Goal: Information Seeking & Learning: Learn about a topic

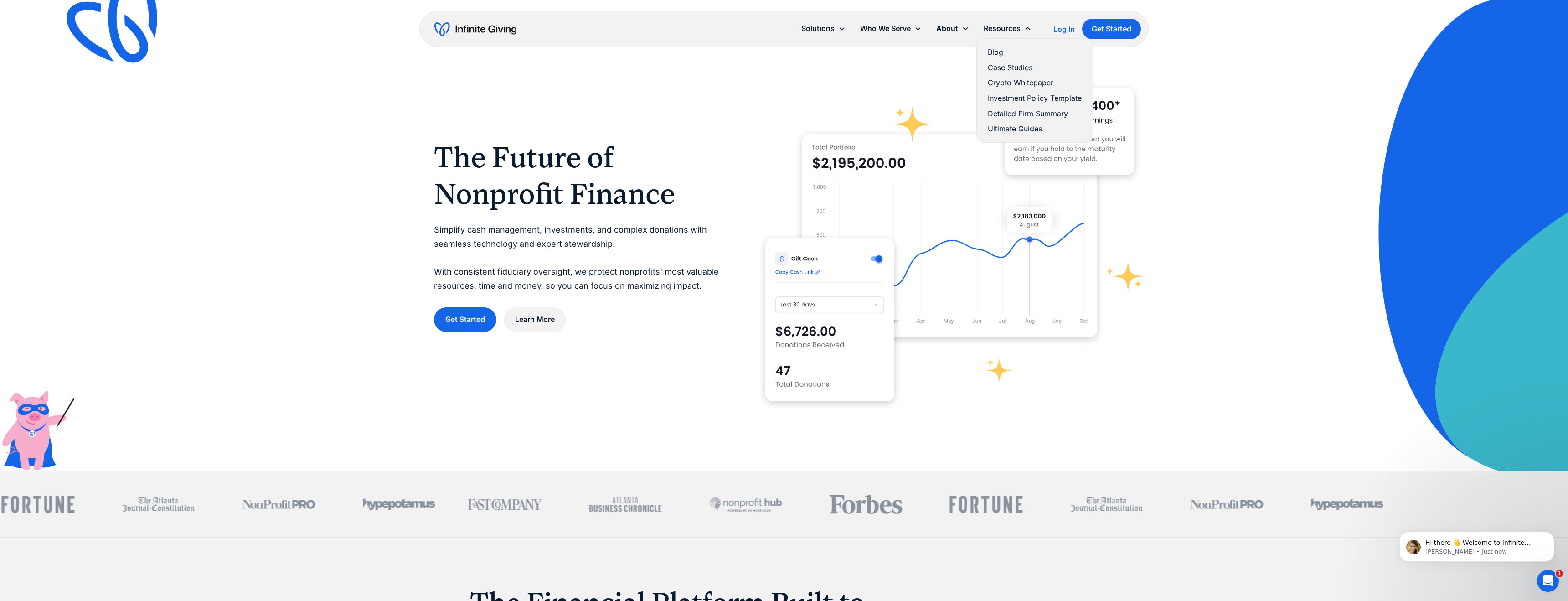
click at [995, 54] on link "Blog" at bounding box center [1035, 52] width 94 height 12
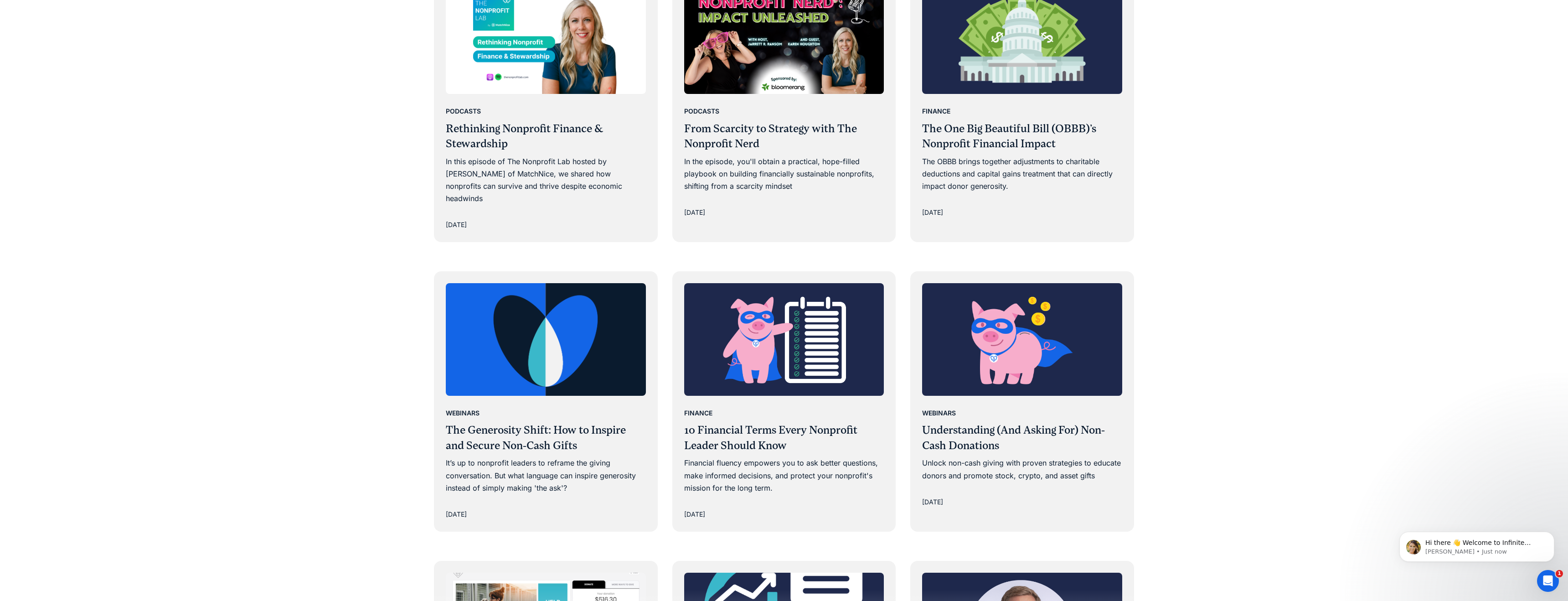
scroll to position [886, 0]
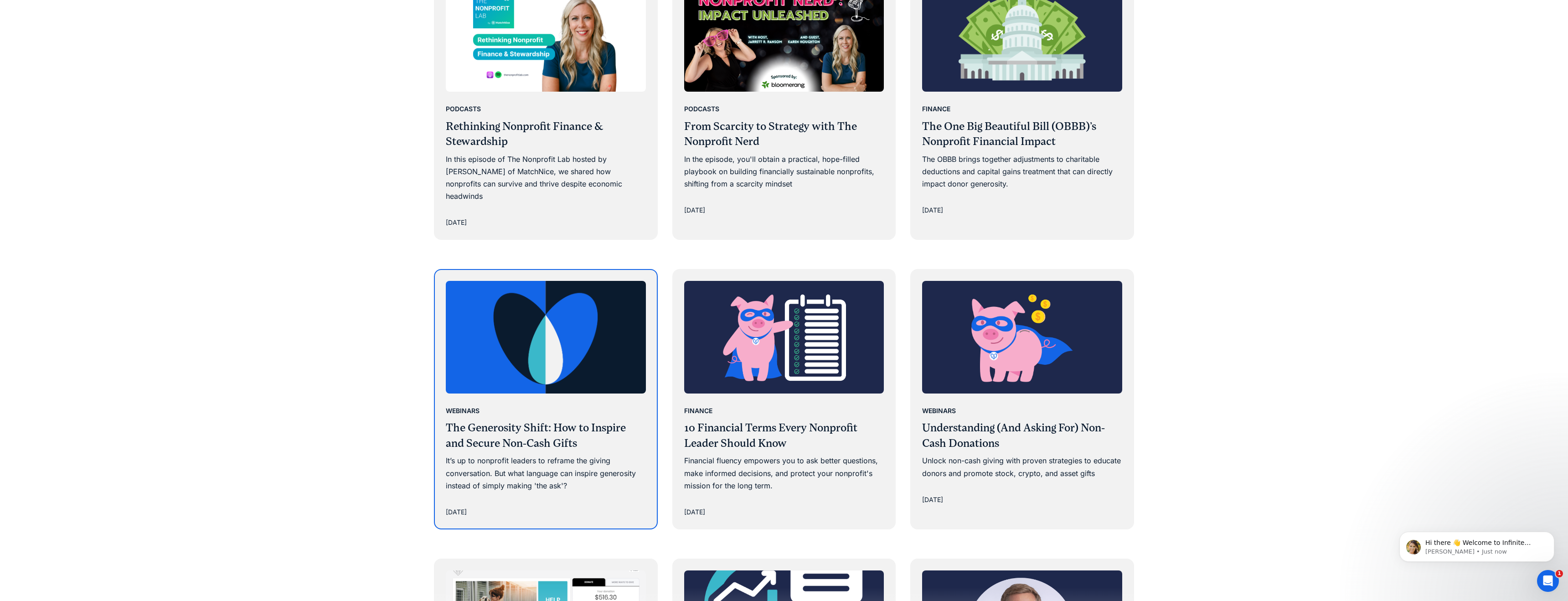
click at [503, 342] on img at bounding box center [545, 337] width 200 height 113
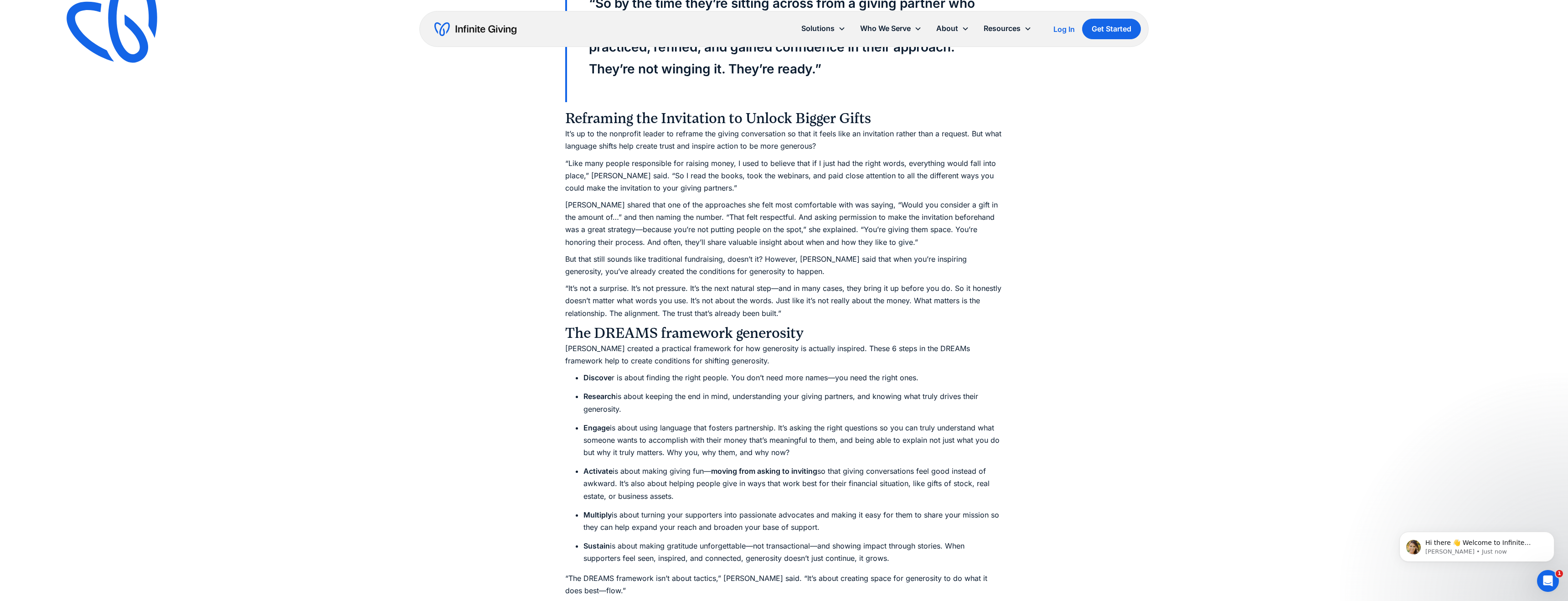
scroll to position [2573, 0]
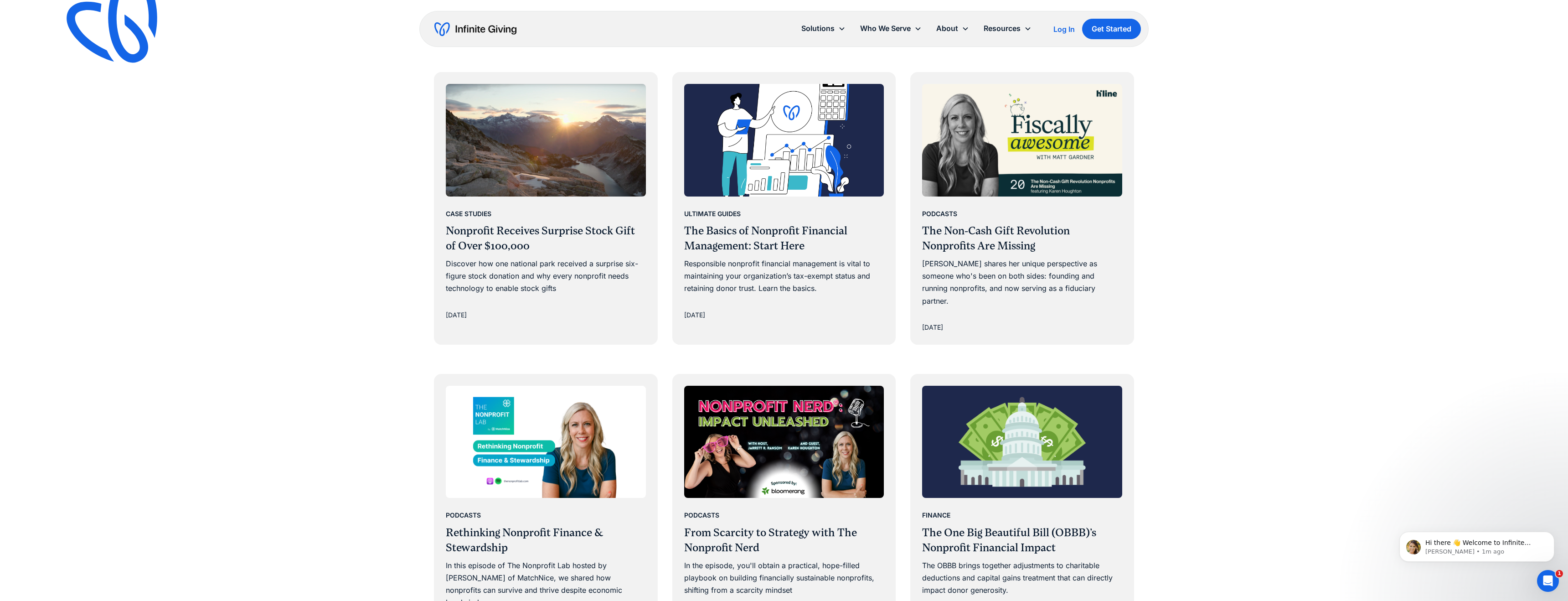
scroll to position [409, 0]
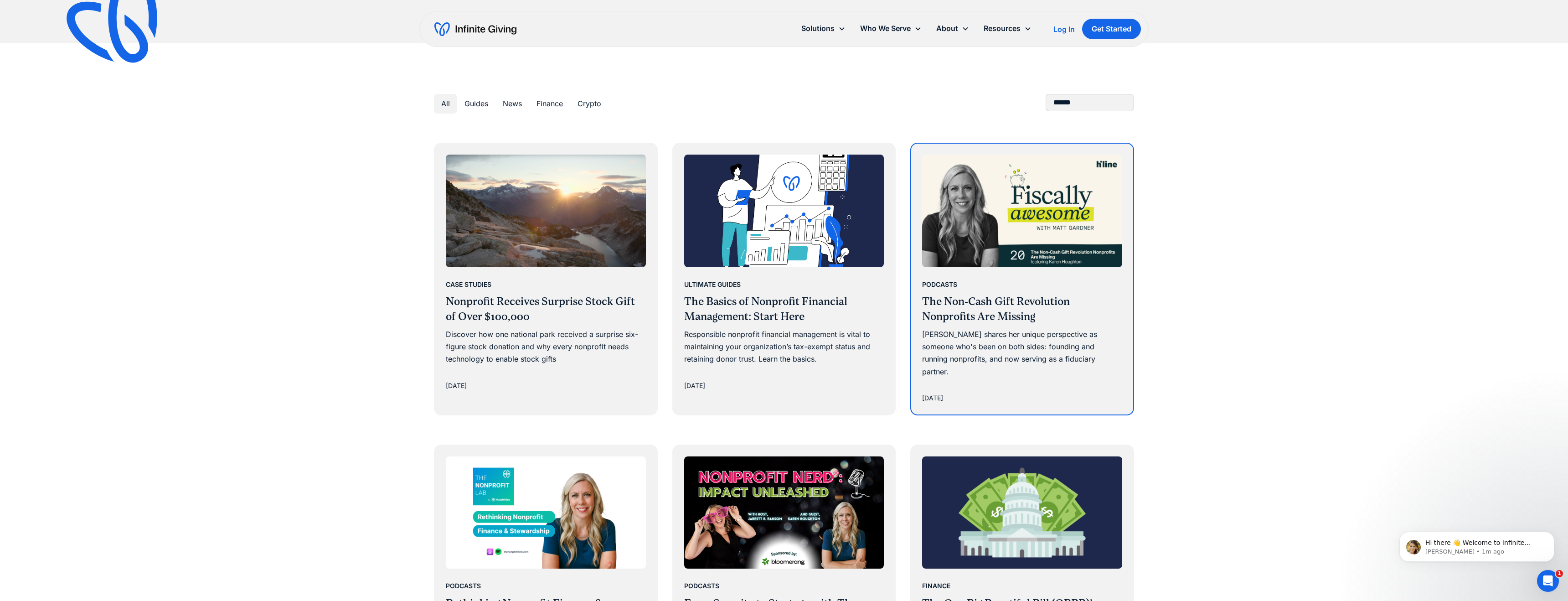
click at [967, 232] on img at bounding box center [1022, 211] width 200 height 113
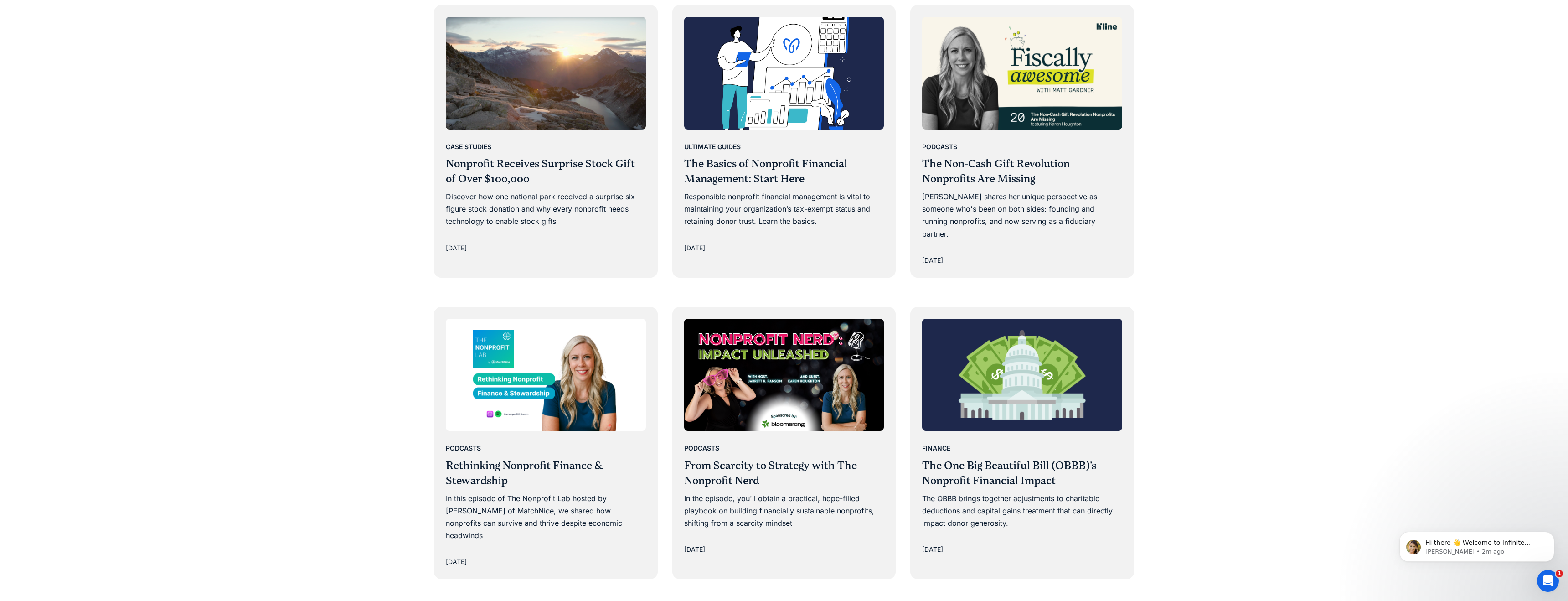
scroll to position [602, 0]
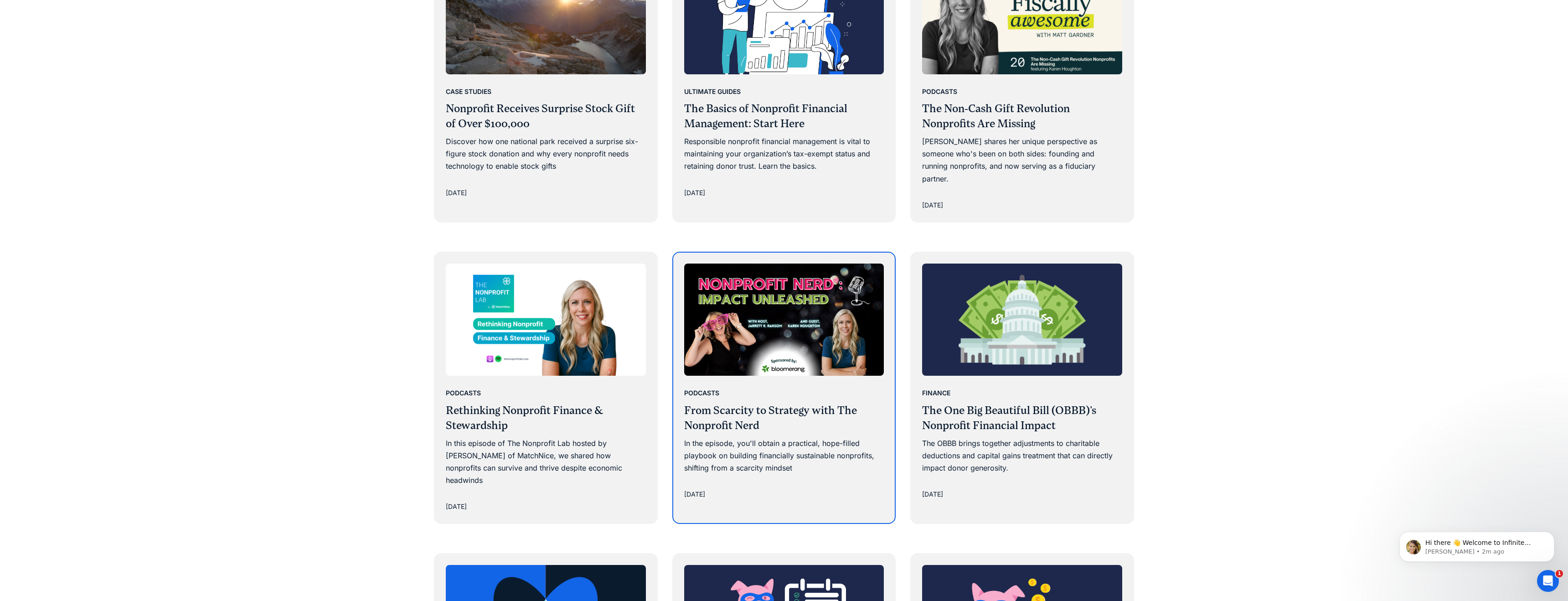
click at [760, 339] on img at bounding box center [784, 320] width 200 height 113
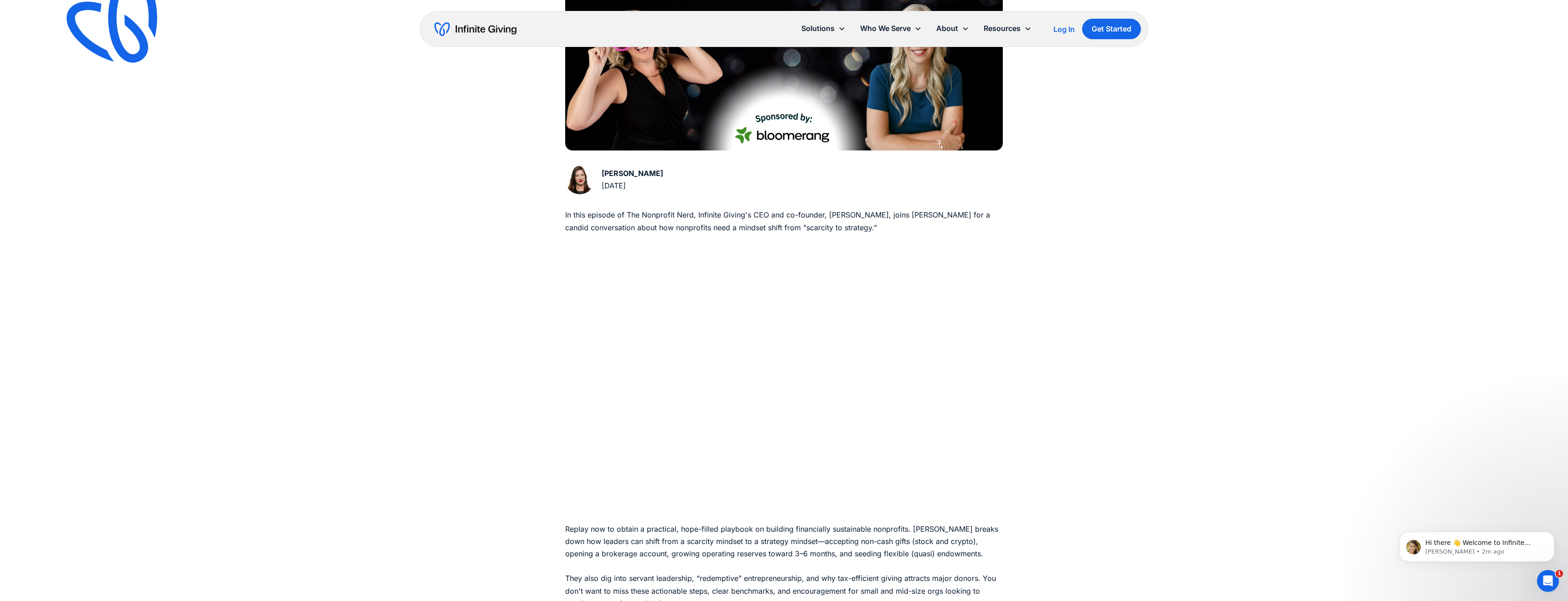
scroll to position [342, 0]
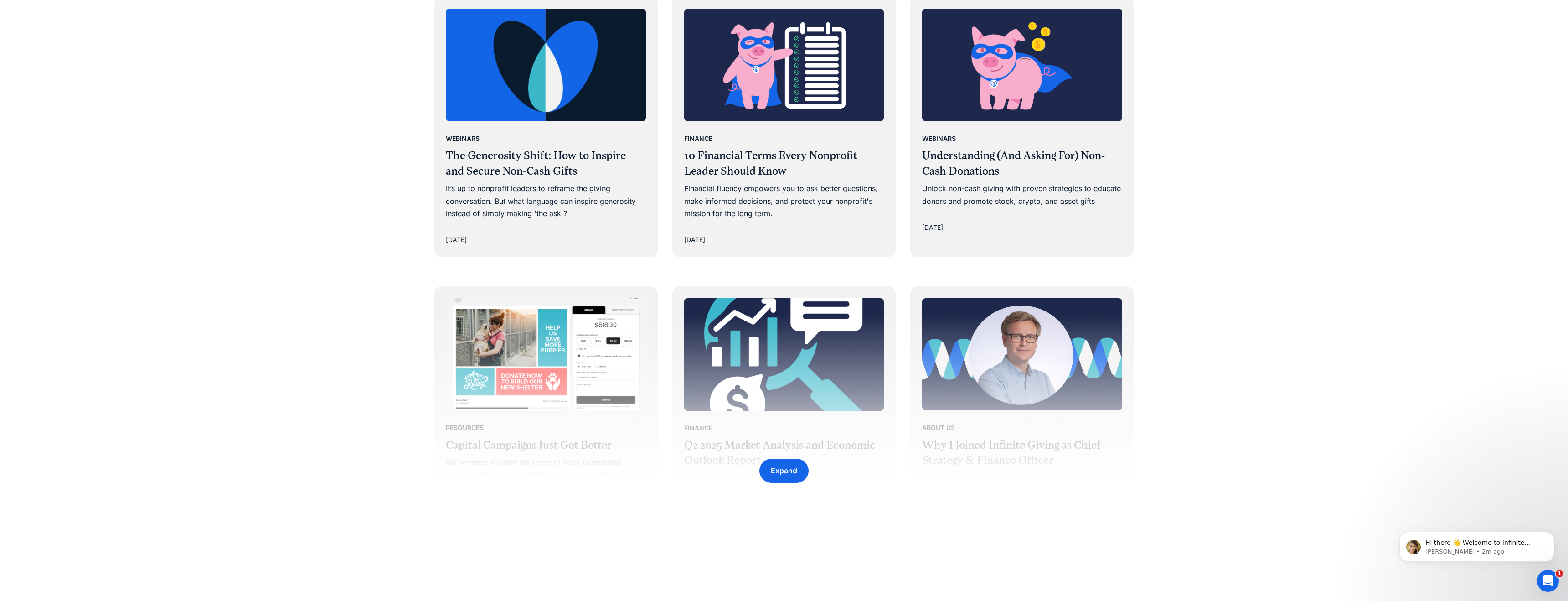
scroll to position [1172, 0]
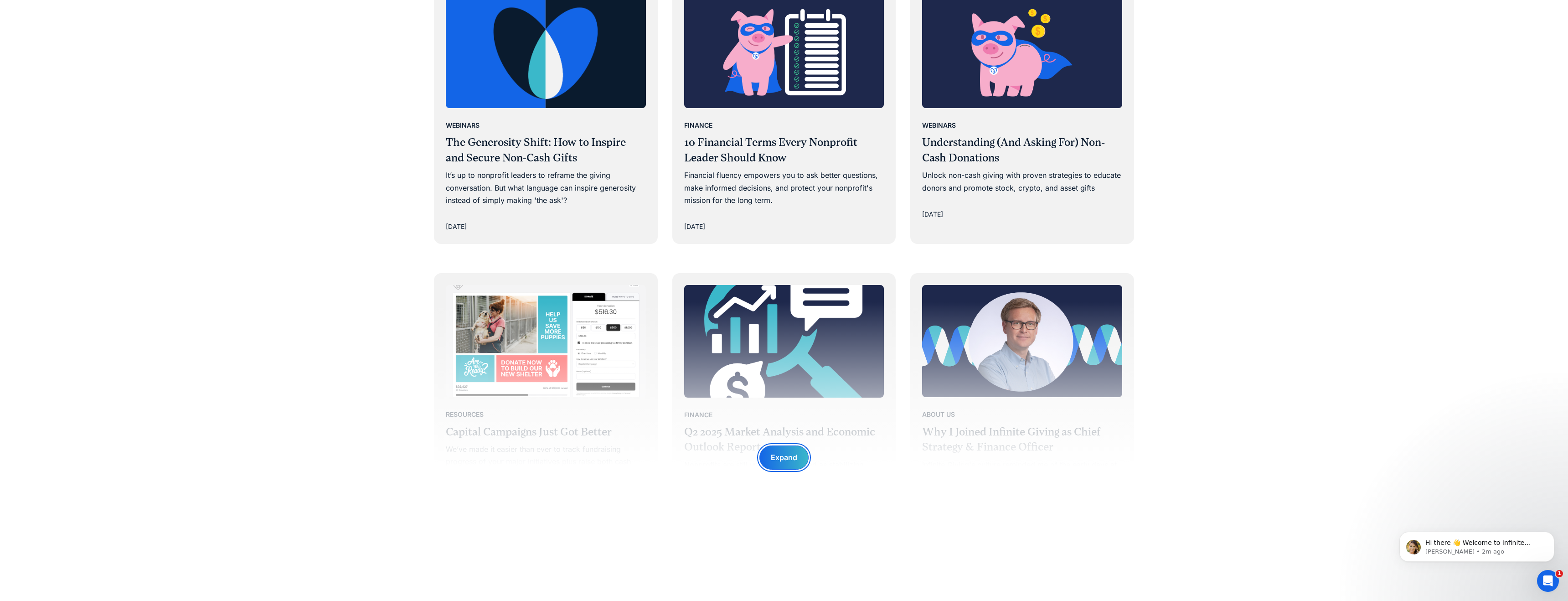
click at [782, 457] on div "Expand" at bounding box center [783, 457] width 26 height 12
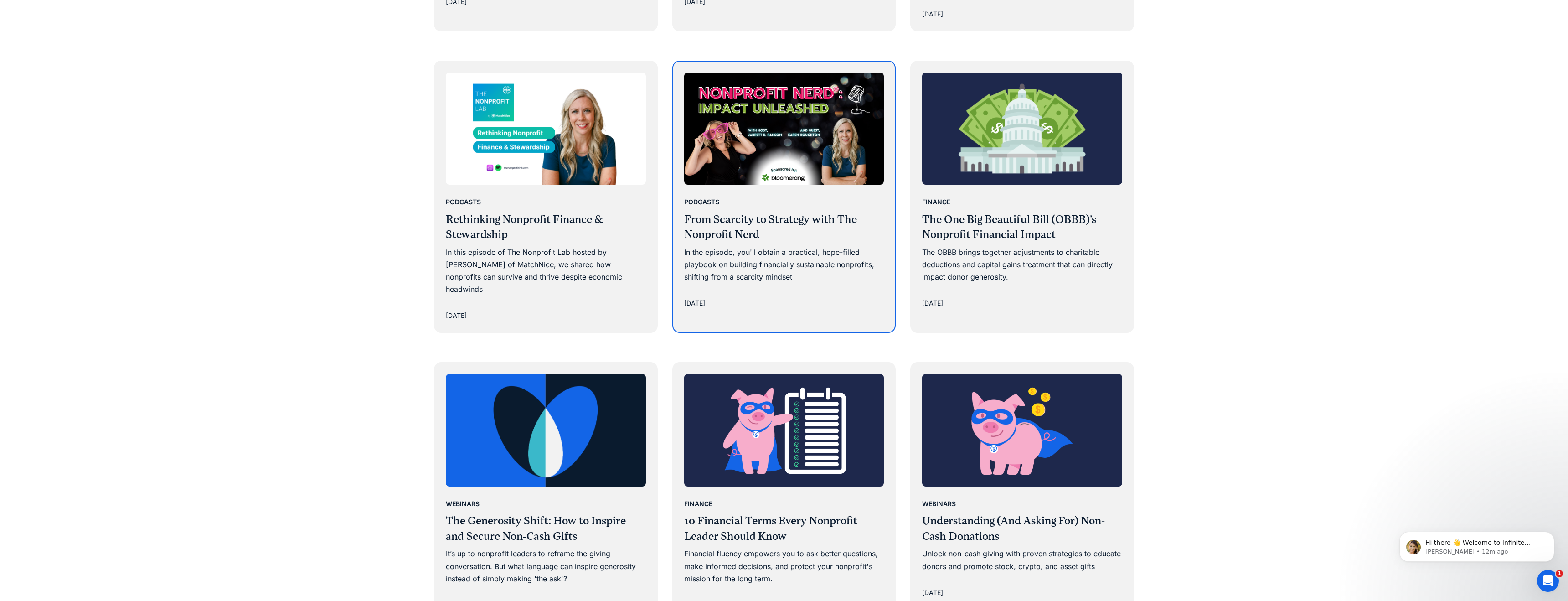
scroll to position [879, 0]
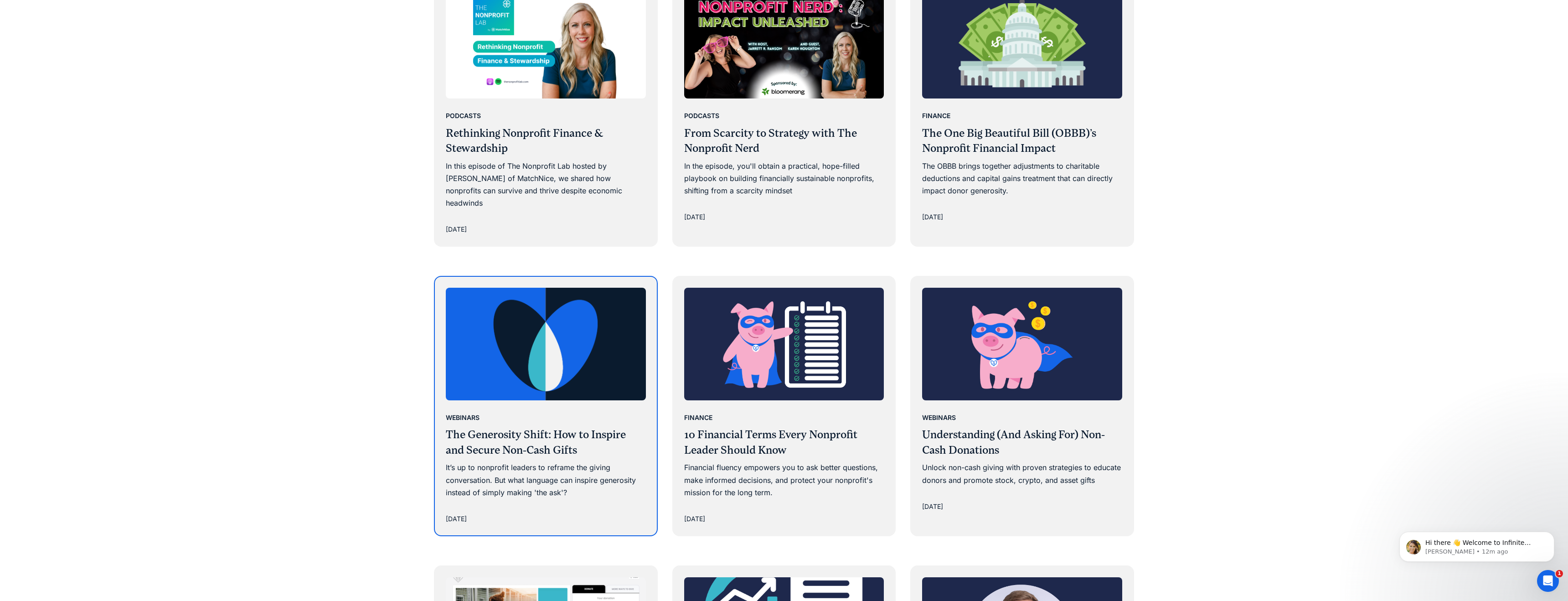
click at [581, 347] on img at bounding box center [545, 344] width 200 height 113
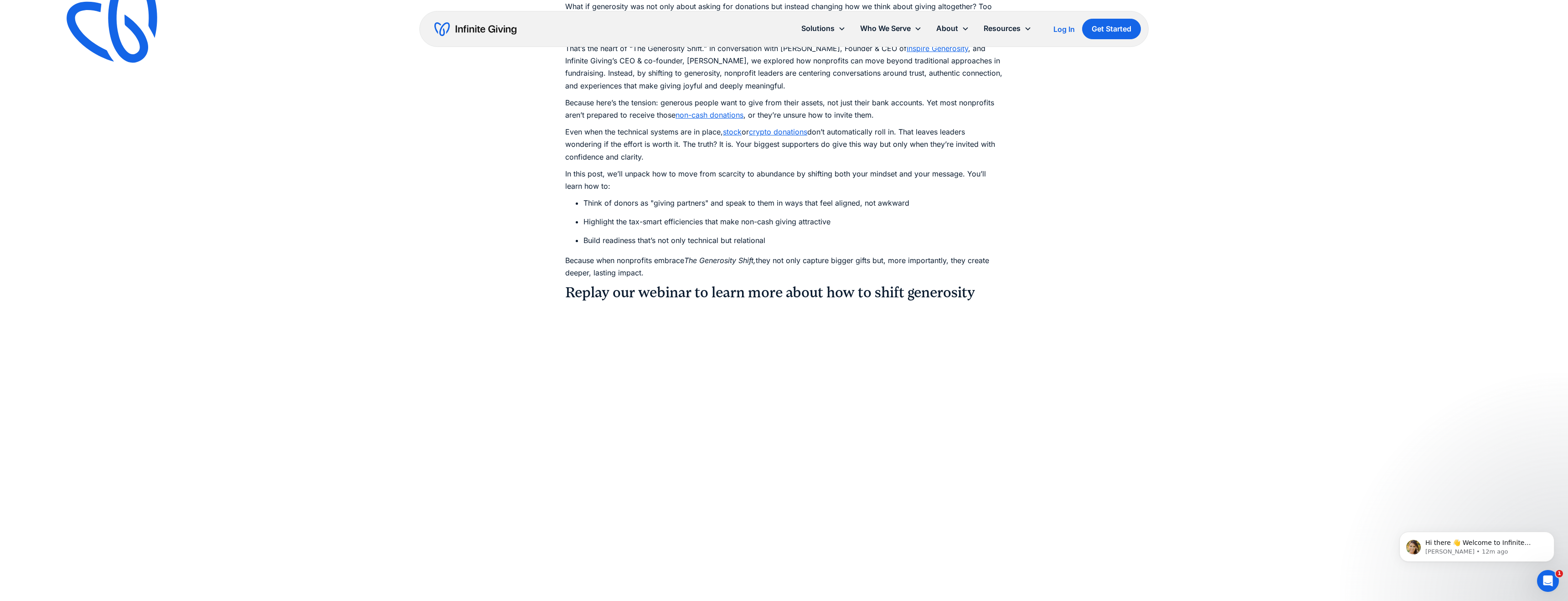
scroll to position [561, 0]
